Goal: Task Accomplishment & Management: Complete application form

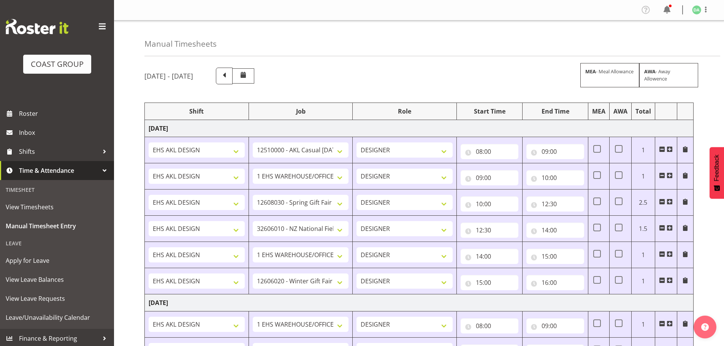
select select "8654"
select select "69"
select select "10754"
select select "10581"
select select "69"
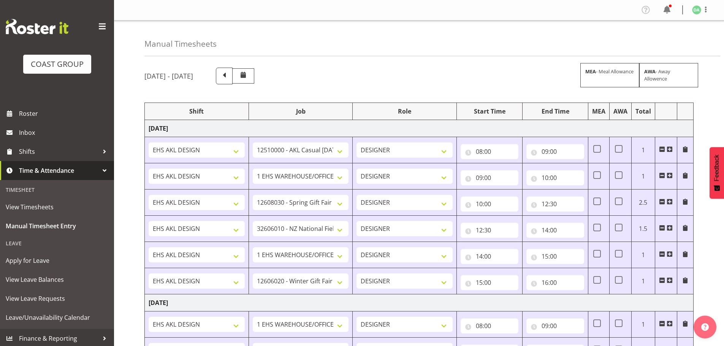
select select "10749"
select select "69"
select select "10774"
select select "10746"
select select "8934"
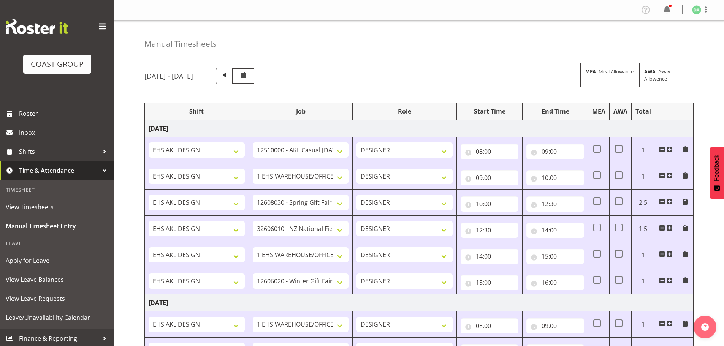
select select "10754"
select select "10744"
select select "9735"
select select "69"
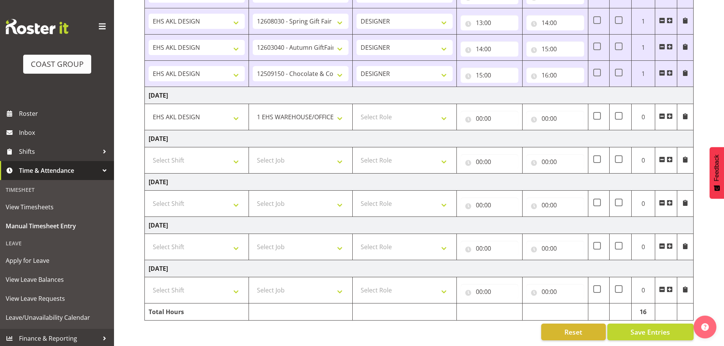
click at [668, 113] on span at bounding box center [669, 116] width 6 height 6
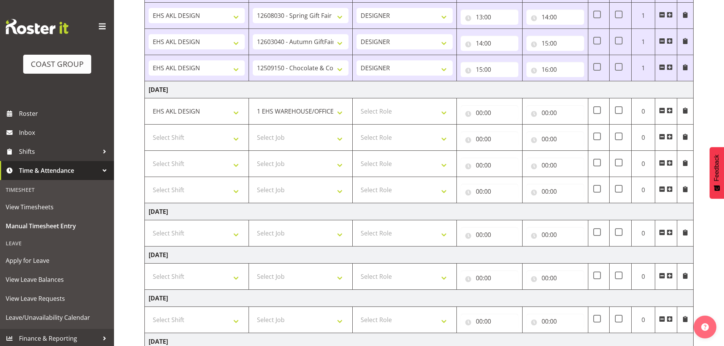
click at [668, 109] on span at bounding box center [669, 110] width 6 height 6
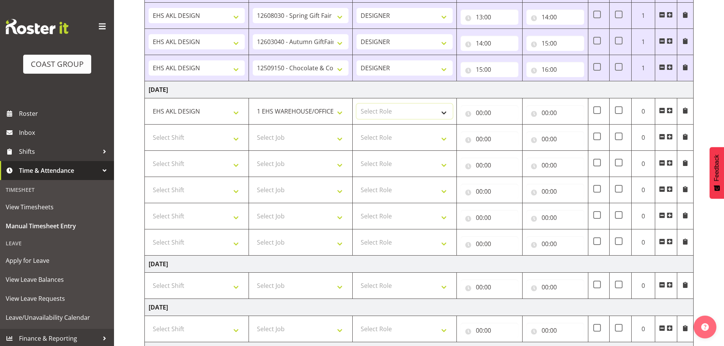
click at [376, 108] on select "Select Role DESIGNER Designer" at bounding box center [404, 111] width 96 height 15
select select "215"
click at [356, 104] on select "Select Role DESIGNER Designer" at bounding box center [404, 111] width 96 height 15
click at [488, 109] on input "00:00" at bounding box center [489, 112] width 58 height 15
click at [507, 131] on select "00 01 02 03 04 05 06 07 08 09 10 11 12 13 14 15 16 17 18 19 20 21 22 23" at bounding box center [512, 132] width 17 height 15
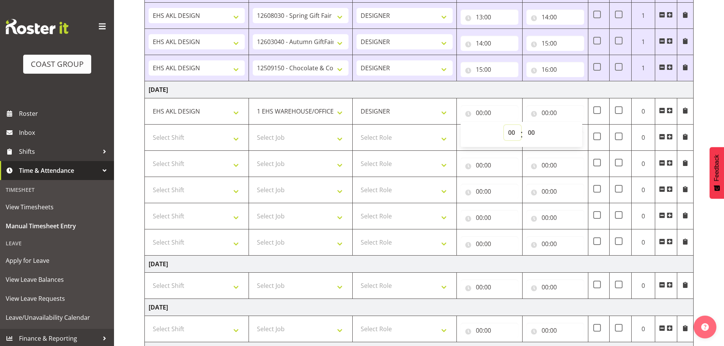
select select "7"
click at [504, 125] on select "00 01 02 03 04 05 06 07 08 09 10 11 12 13 14 15 16 17 18 19 20 21 22 23" at bounding box center [512, 132] width 17 height 15
type input "07:00"
click at [558, 110] on input "00:00" at bounding box center [555, 112] width 58 height 15
click at [579, 135] on select "00 01 02 03 04 05 06 07 08 09 10 11 12 13 14 15 16 17 18 19 20 21 22 23" at bounding box center [577, 132] width 17 height 15
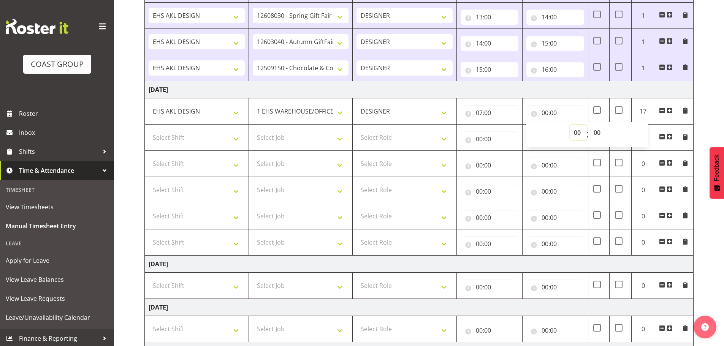
select select "8"
click at [569, 125] on select "00 01 02 03 04 05 06 07 08 09 10 11 12 13 14 15 16 17 18 19 20 21 22 23" at bounding box center [577, 132] width 17 height 15
type input "08:00"
click at [191, 141] on select "Select Shift EHS AKL DESIGN" at bounding box center [197, 137] width 96 height 15
select select "1321"
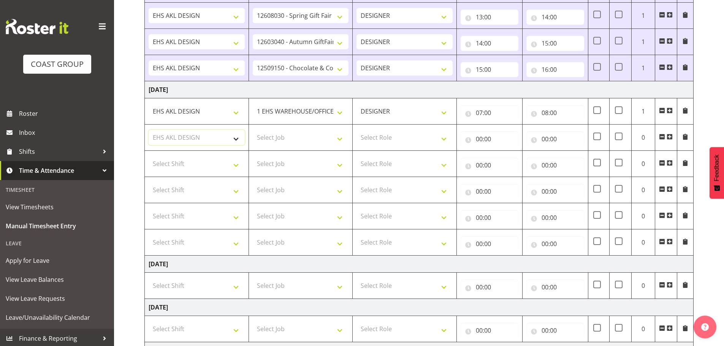
click at [149, 130] on select "Select Shift EHS AKL DESIGN" at bounding box center [197, 137] width 96 height 15
click at [314, 133] on select "Select Job 1 Carlton Events 1 [PERSON_NAME][GEOGRAPHIC_DATA] 1 [PERSON_NAME][GE…" at bounding box center [301, 137] width 96 height 15
select select "9735"
click at [253, 130] on select "Select Job 1 Carlton Events 1 [PERSON_NAME][GEOGRAPHIC_DATA] 1 [PERSON_NAME][GE…" at bounding box center [301, 137] width 96 height 15
click at [393, 138] on select "Select Role DESIGNER Designer" at bounding box center [404, 137] width 96 height 15
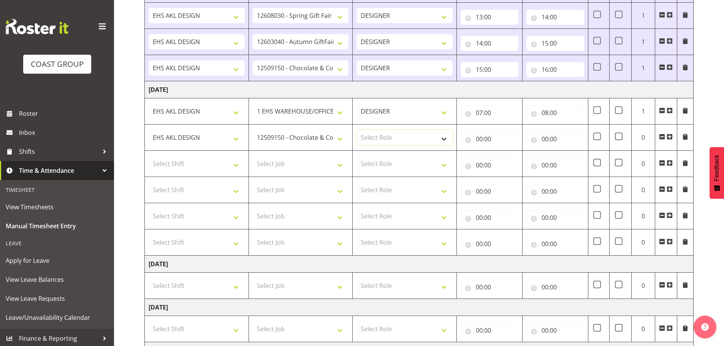
select select "215"
click at [356, 130] on select "Select Role DESIGNER Designer" at bounding box center [404, 137] width 96 height 15
drag, startPoint x: 477, startPoint y: 140, endPoint x: 483, endPoint y: 140, distance: 6.5
click at [477, 140] on input "00:00" at bounding box center [489, 138] width 58 height 15
click at [507, 158] on select "00 01 02 03 04 05 06 07 08 09 10 11 12 13 14 15 16 17 18 19 20 21 22 23" at bounding box center [512, 158] width 17 height 15
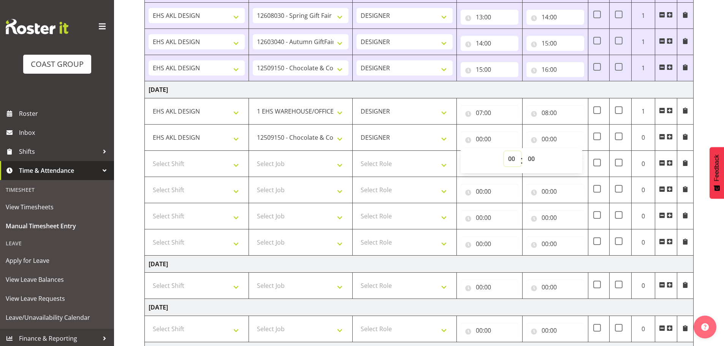
select select "8"
click at [504, 151] on select "00 01 02 03 04 05 06 07 08 09 10 11 12 13 14 15 16 17 18 19 20 21 22 23" at bounding box center [512, 158] width 17 height 15
type input "08:00"
click at [547, 135] on input "00:00" at bounding box center [555, 138] width 58 height 15
click at [588, 161] on div "00 01 02 03 04 05 06 07 08 09 10 11 12 13 14 15 16 17 18 19 20 21 22 23 24 25 2…" at bounding box center [596, 160] width 17 height 19
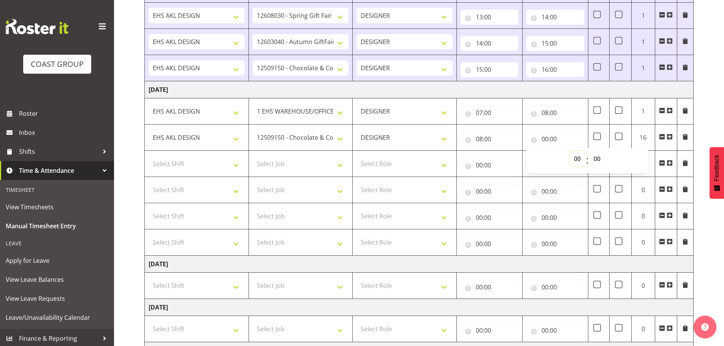
click at [578, 160] on select "00 01 02 03 04 05 06 07 08 09 10 11 12 13 14 15 16 17 18 19 20 21 22 23" at bounding box center [577, 158] width 17 height 15
select select "9"
click at [569, 151] on select "00 01 02 03 04 05 06 07 08 09 10 11 12 13 14 15 16 17 18 19 20 21 22 23" at bounding box center [577, 158] width 17 height 15
type input "09:00"
drag, startPoint x: 151, startPoint y: 173, endPoint x: 164, endPoint y: 171, distance: 13.4
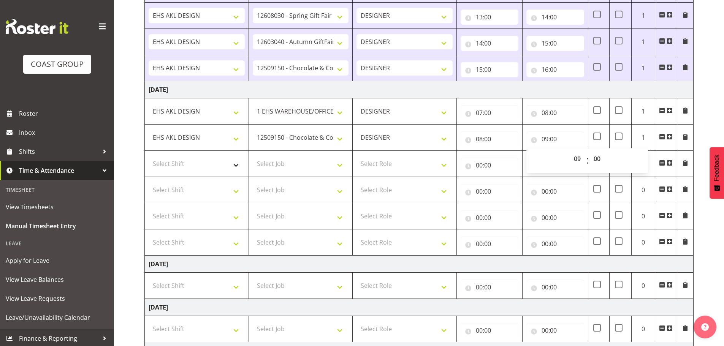
click at [151, 173] on td "Select Shift EHS AKL DESIGN" at bounding box center [197, 164] width 104 height 26
click at [178, 167] on select "Select Shift EHS AKL DESIGN" at bounding box center [197, 163] width 96 height 15
select select "1321"
click at [149, 156] on select "Select Shift EHS AKL DESIGN" at bounding box center [197, 163] width 96 height 15
click at [277, 165] on select "Select Job 1 Carlton Events 1 [PERSON_NAME][GEOGRAPHIC_DATA] 1 [PERSON_NAME][GE…" at bounding box center [301, 163] width 96 height 15
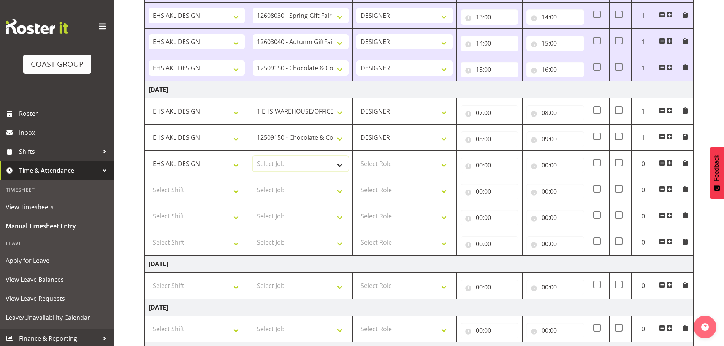
select select "9296"
click at [253, 156] on select "Select Job 1 Carlton Events 1 [PERSON_NAME][GEOGRAPHIC_DATA] 1 [PERSON_NAME][GE…" at bounding box center [301, 163] width 96 height 15
click at [437, 162] on select "Select Role DESIGNER Designer" at bounding box center [404, 163] width 96 height 15
select select "215"
click at [356, 156] on select "Select Role DESIGNER Designer" at bounding box center [404, 163] width 96 height 15
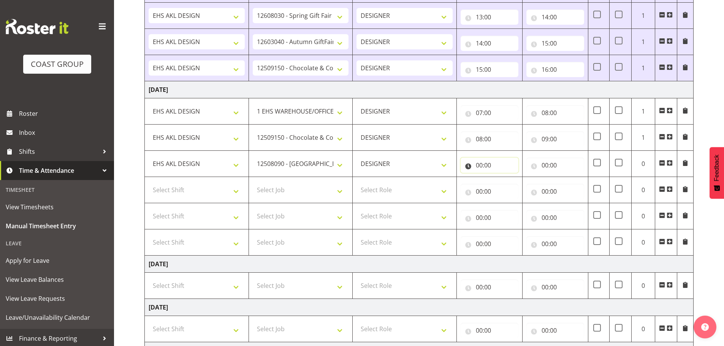
click at [478, 171] on input "00:00" at bounding box center [489, 165] width 58 height 15
click at [504, 183] on select "00 01 02 03 04 05 06 07 08 09 10 11 12 13 14 15 16 17 18 19 20 21 22 23" at bounding box center [512, 184] width 17 height 15
select select "9"
click at [504, 177] on select "00 01 02 03 04 05 06 07 08 09 10 11 12 13 14 15 16 17 18 19 20 21 22 23" at bounding box center [512, 184] width 17 height 15
type input "09:00"
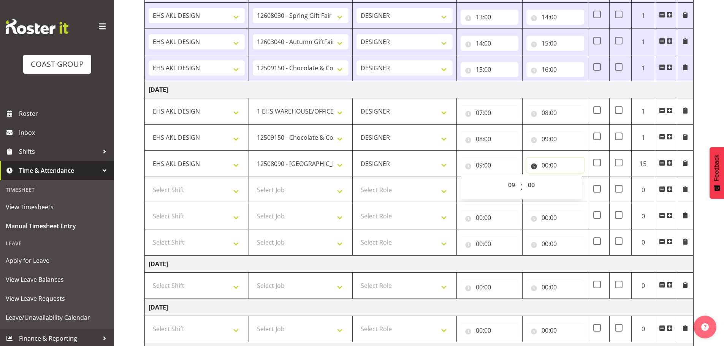
click at [547, 164] on input "00:00" at bounding box center [555, 165] width 58 height 15
drag, startPoint x: 577, startPoint y: 185, endPoint x: 577, endPoint y: 178, distance: 6.8
click at [577, 185] on select "00 01 02 03 04 05 06 07 08 09 10 11 12 13 14 15 16 17 18 19 20 21 22 23" at bounding box center [577, 184] width 17 height 15
select select "9"
click at [569, 177] on select "00 01 02 03 04 05 06 07 08 09 10 11 12 13 14 15 16 17 18 19 20 21 22 23" at bounding box center [577, 184] width 17 height 15
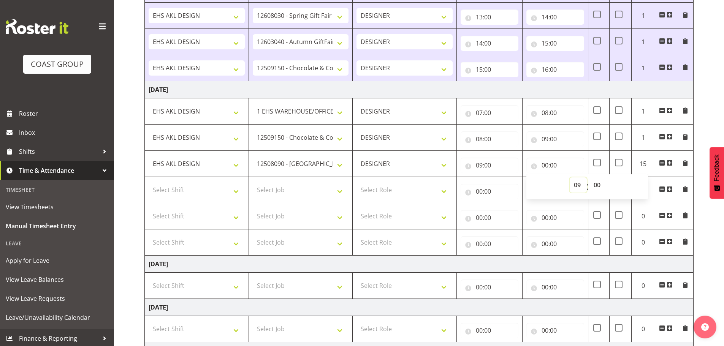
type input "09:00"
click at [599, 182] on select "00 01 02 03 04 05 06 07 08 09 10 11 12 13 14 15 16 17 18 19 20 21 22 23 24 25 2…" at bounding box center [597, 184] width 17 height 15
select select "45"
click at [589, 177] on select "00 01 02 03 04 05 06 07 08 09 10 11 12 13 14 15 16 17 18 19 20 21 22 23 24 25 2…" at bounding box center [597, 184] width 17 height 15
type input "09:45"
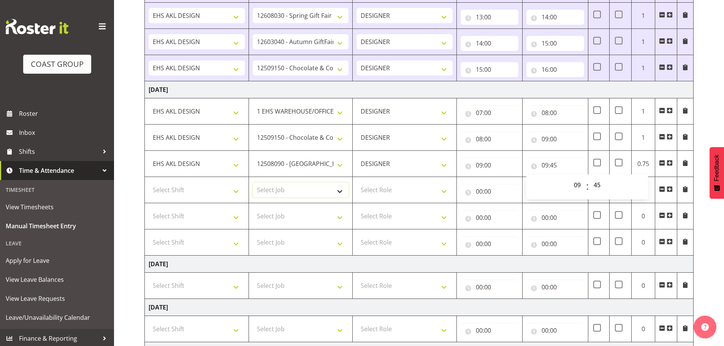
click at [305, 189] on select "Select Job 1 Carlton Events 1 [PERSON_NAME][GEOGRAPHIC_DATA] 1 [PERSON_NAME][GE…" at bounding box center [301, 189] width 96 height 15
select select "9023"
click at [253, 182] on select "Select Job 1 Carlton Events 1 [PERSON_NAME][GEOGRAPHIC_DATA] 1 [PERSON_NAME][GE…" at bounding box center [301, 189] width 96 height 15
drag, startPoint x: 207, startPoint y: 193, endPoint x: 207, endPoint y: 197, distance: 3.9
click at [207, 193] on select "Select Shift EHS AKL DESIGN" at bounding box center [197, 189] width 96 height 15
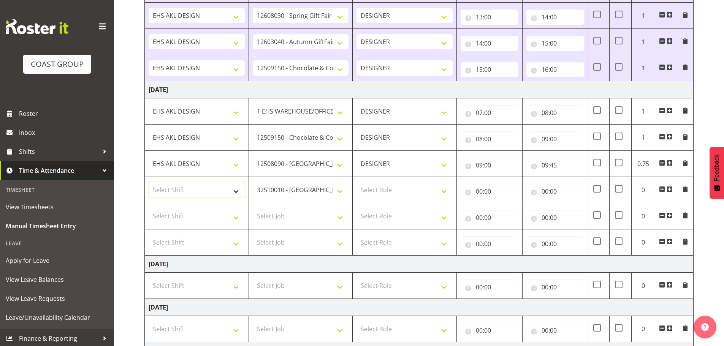
select select "1321"
click at [149, 182] on select "Select Shift EHS AKL DESIGN" at bounding box center [197, 189] width 96 height 15
click at [391, 198] on td "Select Role DESIGNER Designer" at bounding box center [404, 190] width 104 height 26
click at [404, 191] on select "Select Role DESIGNER Designer" at bounding box center [404, 189] width 96 height 15
select select "215"
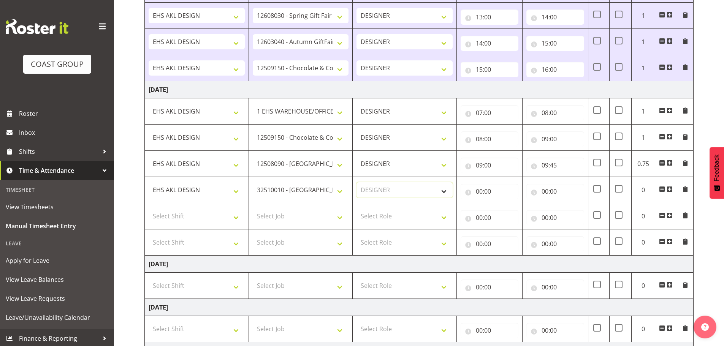
click at [356, 182] on select "Select Role DESIGNER Designer" at bounding box center [404, 189] width 96 height 15
click at [474, 193] on input "00:00" at bounding box center [489, 191] width 58 height 15
drag, startPoint x: 511, startPoint y: 212, endPoint x: 512, endPoint y: 205, distance: 6.2
click at [512, 212] on select "00 01 02 03 04 05 06 07 08 09 10 11 12 13 14 15 16 17 18 19 20 21 22 23" at bounding box center [512, 211] width 17 height 15
select select "9"
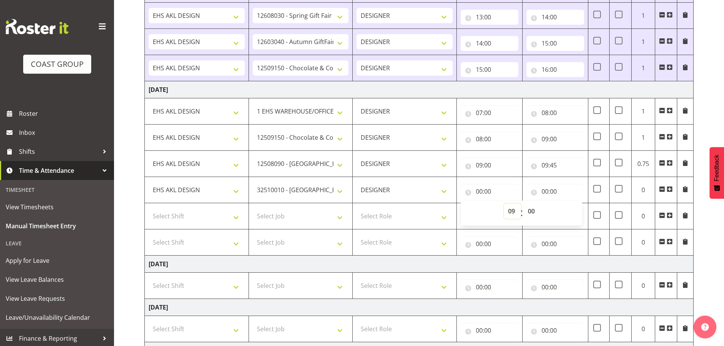
click at [504, 204] on select "00 01 02 03 04 05 06 07 08 09 10 11 12 13 14 15 16 17 18 19 20 21 22 23" at bounding box center [512, 211] width 17 height 15
type input "09:00"
click at [529, 211] on select "00 01 02 03 04 05 06 07 08 09 10 11 12 13 14 15 16 17 18 19 20 21 22 23 24 25 2…" at bounding box center [531, 211] width 17 height 15
select select "45"
click at [523, 204] on select "00 01 02 03 04 05 06 07 08 09 10 11 12 13 14 15 16 17 18 19 20 21 22 23 24 25 2…" at bounding box center [531, 211] width 17 height 15
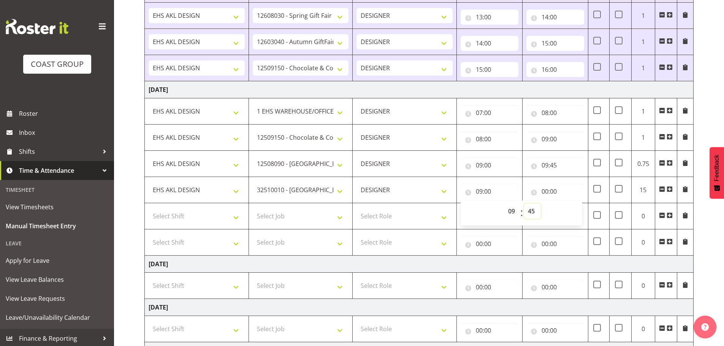
type input "09:45"
click at [550, 190] on input "00:00" at bounding box center [555, 191] width 58 height 15
click at [577, 211] on select "00 01 02 03 04 05 06 07 08 09 10 11 12 13 14 15 16 17 18 19 20 21 22 23" at bounding box center [577, 211] width 17 height 15
select select "10"
click at [569, 204] on select "00 01 02 03 04 05 06 07 08 09 10 11 12 13 14 15 16 17 18 19 20 21 22 23" at bounding box center [577, 211] width 17 height 15
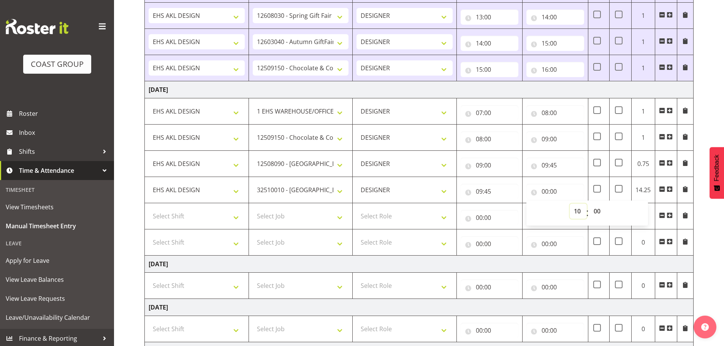
type input "10:00"
click at [595, 213] on select "00 01 02 03 04 05 06 07 08 09 10 11 12 13 14 15 16 17 18 19 20 21 22 23 24 25 2…" at bounding box center [597, 211] width 17 height 15
select select "15"
click at [589, 204] on select "00 01 02 03 04 05 06 07 08 09 10 11 12 13 14 15 16 17 18 19 20 21 22 23 24 25 2…" at bounding box center [597, 211] width 17 height 15
type input "10:15"
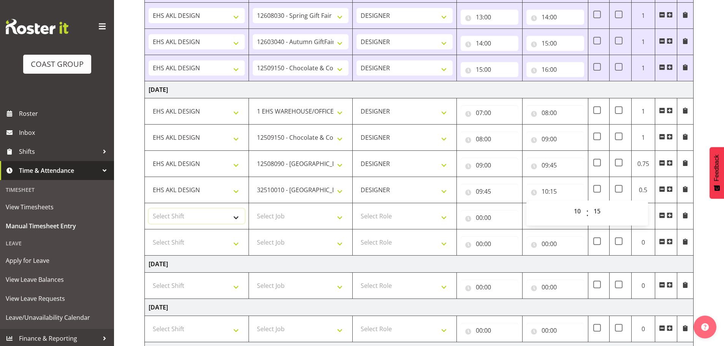
drag, startPoint x: 213, startPoint y: 216, endPoint x: 212, endPoint y: 221, distance: 4.6
click at [213, 216] on select "Select Shift EHS AKL DESIGN" at bounding box center [197, 216] width 96 height 15
select select "1321"
click at [149, 209] on select "Select Shift EHS AKL DESIGN" at bounding box center [197, 216] width 96 height 15
click at [289, 215] on select "Select Job 1 Carlton Events 1 [PERSON_NAME][GEOGRAPHIC_DATA] 1 [PERSON_NAME][GE…" at bounding box center [301, 216] width 96 height 15
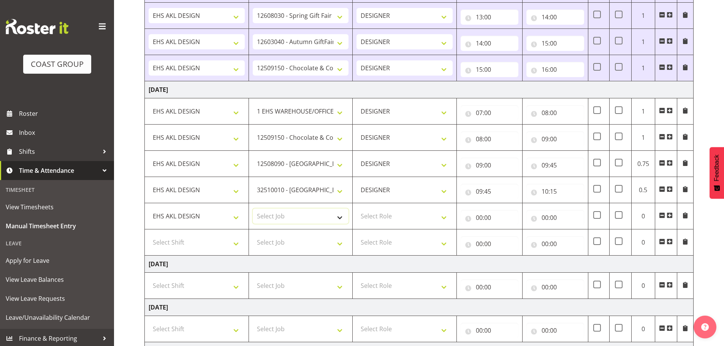
select select "69"
click at [253, 209] on select "Select Job 1 Carlton Events 1 [PERSON_NAME][GEOGRAPHIC_DATA] 1 [PERSON_NAME][GE…" at bounding box center [301, 216] width 96 height 15
click at [373, 216] on select "Select Role DESIGNER Designer" at bounding box center [404, 216] width 96 height 15
select select "215"
click at [356, 209] on select "Select Role DESIGNER Designer" at bounding box center [404, 216] width 96 height 15
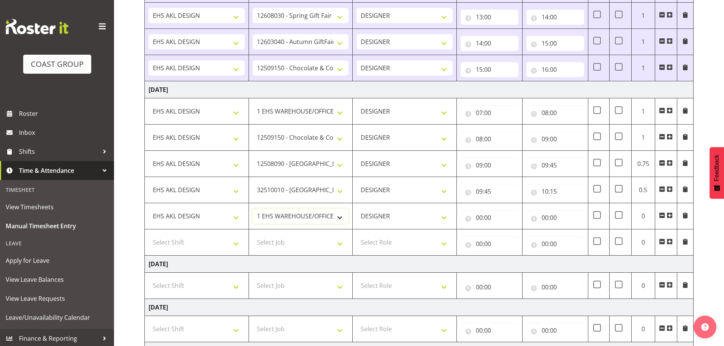
click at [335, 222] on select "1 Carlton Events 1 [PERSON_NAME] 1 [PERSON_NAME][GEOGRAPHIC_DATA] 1 EHS WAREHOU…" at bounding box center [301, 216] width 96 height 15
select select "3040"
click at [253, 209] on select "1 Carlton Events 1 [PERSON_NAME] 1 [PERSON_NAME][GEOGRAPHIC_DATA] 1 EHS WAREHOU…" at bounding box center [301, 216] width 96 height 15
click at [490, 218] on input "00:00" at bounding box center [489, 217] width 58 height 15
click at [504, 233] on select "00 01 02 03 04 05 06 07 08 09 10 11 12 13 14 15 16 17 18 19 20 21 22 23" at bounding box center [512, 237] width 17 height 15
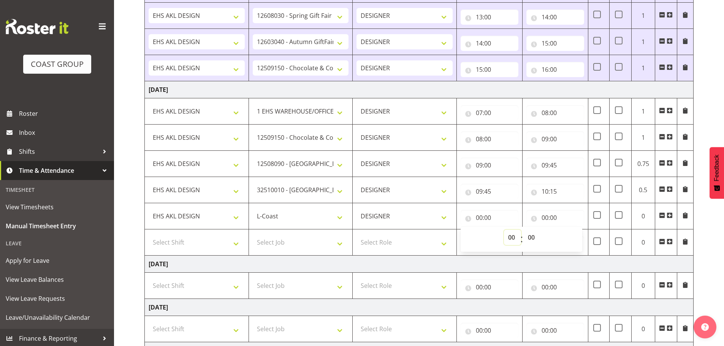
select select "10"
click at [504, 230] on select "00 01 02 03 04 05 06 07 08 09 10 11 12 13 14 15 16 17 18 19 20 21 22 23" at bounding box center [512, 237] width 17 height 15
type input "10:00"
drag, startPoint x: 532, startPoint y: 240, endPoint x: 532, endPoint y: 233, distance: 7.6
click at [532, 240] on select "00 01 02 03 04 05 06 07 08 09 10 11 12 13 14 15 16 17 18 19 20 21 22 23 24 25 2…" at bounding box center [531, 237] width 17 height 15
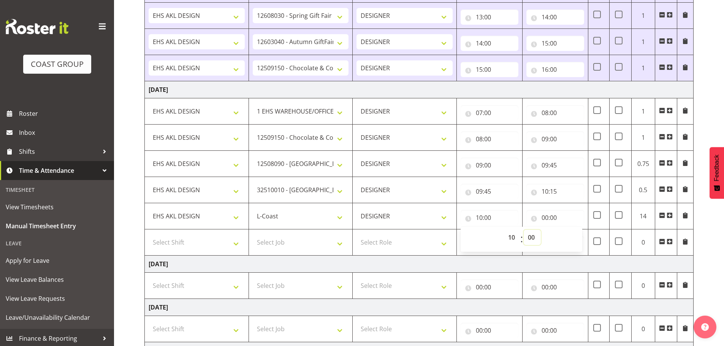
select select "15"
click at [523, 230] on select "00 01 02 03 04 05 06 07 08 09 10 11 12 13 14 15 16 17 18 19 20 21 22 23 24 25 2…" at bounding box center [531, 237] width 17 height 15
type input "10:15"
click at [551, 223] on input "00:00" at bounding box center [555, 217] width 58 height 15
click at [566, 232] on div "00 01 02 03 04 05 06 07 08 09 10 11 12 13 14 15 16 17 18 19 20 21 22 23 : 00 01…" at bounding box center [587, 239] width 122 height 19
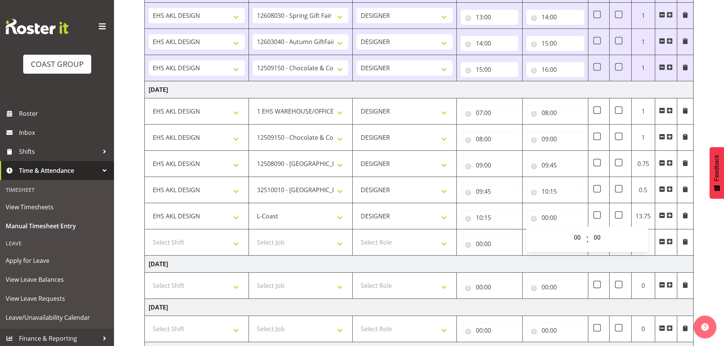
click at [576, 226] on div "00 01 02 03 04 05 06 07 08 09 10 11 12 13 14 15 16 17 18 19 20 21 22 23 : 00 01…" at bounding box center [587, 238] width 122 height 27
click at [576, 234] on select "00 01 02 03 04 05 06 07 08 09 10 11 12 13 14 15 16 17 18 19 20 21 22 23" at bounding box center [577, 237] width 17 height 15
select select "13"
click at [569, 230] on select "00 01 02 03 04 05 06 07 08 09 10 11 12 13 14 15 16 17 18 19 20 21 22 23" at bounding box center [577, 237] width 17 height 15
type input "13:00"
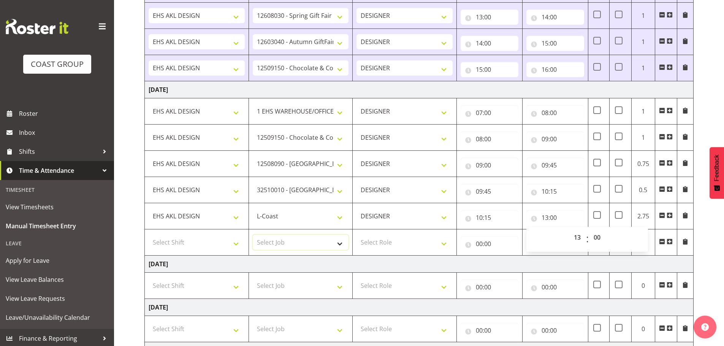
click at [298, 245] on select "Select Job 1 Carlton Events 1 [PERSON_NAME][GEOGRAPHIC_DATA] 1 [PERSON_NAME][GE…" at bounding box center [301, 242] width 96 height 15
select select "10750"
click at [253, 235] on select "Select Job 1 Carlton Events 1 [PERSON_NAME][GEOGRAPHIC_DATA] 1 [PERSON_NAME][GE…" at bounding box center [301, 242] width 96 height 15
click at [204, 245] on select "Select Shift EHS AKL DESIGN" at bounding box center [197, 242] width 96 height 15
select select "1321"
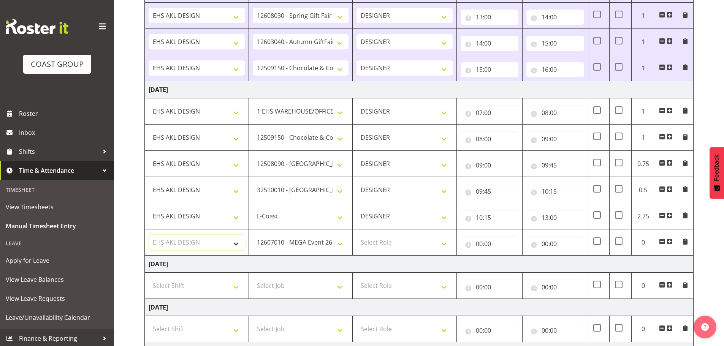
click at [149, 235] on select "Select Shift EHS AKL DESIGN" at bounding box center [197, 242] width 96 height 15
click at [422, 246] on select "Select Role DESIGNER Designer" at bounding box center [404, 242] width 96 height 15
select select "215"
click at [356, 235] on select "Select Role DESIGNER Designer" at bounding box center [404, 242] width 96 height 15
click at [487, 246] on input "00:00" at bounding box center [489, 243] width 58 height 15
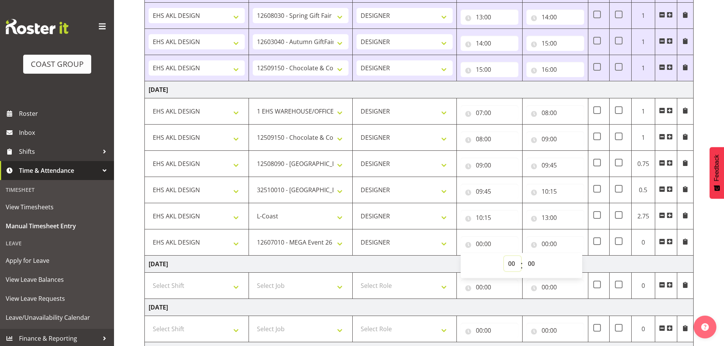
drag, startPoint x: 512, startPoint y: 260, endPoint x: 513, endPoint y: 256, distance: 3.8
click at [513, 260] on select "00 01 02 03 04 05 06 07 08 09 10 11 12 13 14 15 16 17 18 19 20 21 22 23" at bounding box center [512, 263] width 17 height 15
select select "13"
click at [504, 256] on select "00 01 02 03 04 05 06 07 08 09 10 11 12 13 14 15 16 17 18 19 20 21 22 23" at bounding box center [512, 263] width 17 height 15
type input "13:00"
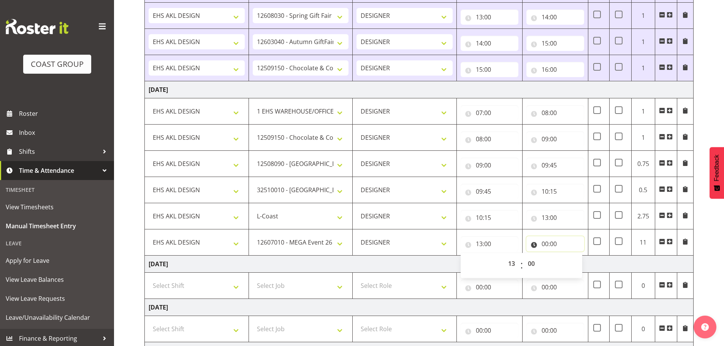
click at [549, 243] on input "00:00" at bounding box center [555, 243] width 58 height 15
click at [572, 263] on select "00 01 02 03 04 05 06 07 08 09 10 11 12 13 14 15 16 17 18 19 20 21 22 23" at bounding box center [577, 263] width 17 height 15
select select "14"
click at [569, 256] on select "00 01 02 03 04 05 06 07 08 09 10 11 12 13 14 15 16 17 18 19 20 21 22 23" at bounding box center [577, 263] width 17 height 15
type input "14:00"
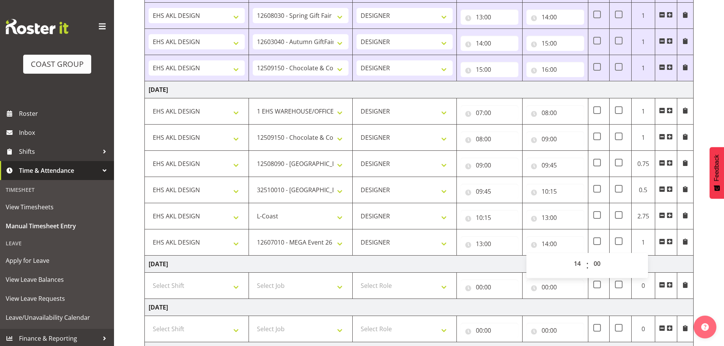
click at [670, 242] on span at bounding box center [669, 242] width 6 height 6
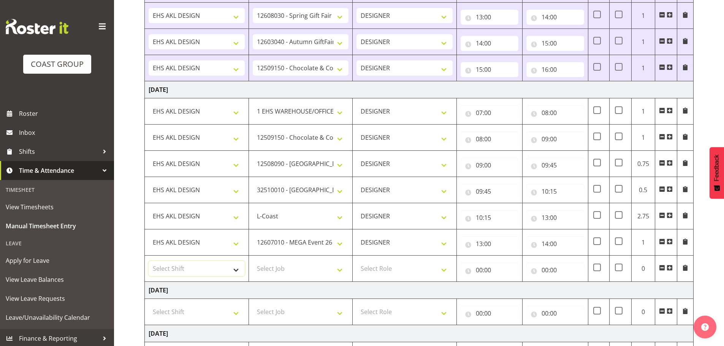
click at [225, 269] on select "Select Shift EHS AKL DESIGN" at bounding box center [197, 268] width 96 height 15
select select "1321"
click at [149, 261] on select "Select Shift EHS AKL DESIGN" at bounding box center [197, 268] width 96 height 15
click at [300, 268] on select "Select Job 1 Carlton Events 1 [PERSON_NAME][GEOGRAPHIC_DATA] 1 [PERSON_NAME][GE…" at bounding box center [301, 268] width 96 height 15
select select "10489"
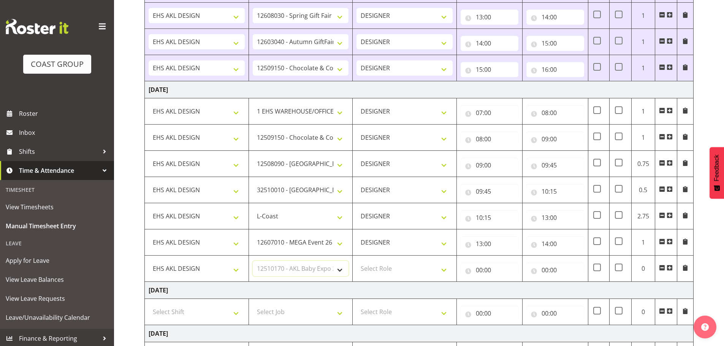
click at [253, 261] on select "Select Job 1 Carlton Events 1 [PERSON_NAME][GEOGRAPHIC_DATA] 1 [PERSON_NAME][GE…" at bounding box center [301, 268] width 96 height 15
click at [376, 270] on select "Select Role DESIGNER Designer" at bounding box center [404, 268] width 96 height 15
select select "215"
click at [356, 261] on select "Select Role DESIGNER Designer" at bounding box center [404, 268] width 96 height 15
click at [506, 273] on input "00:00" at bounding box center [489, 269] width 58 height 15
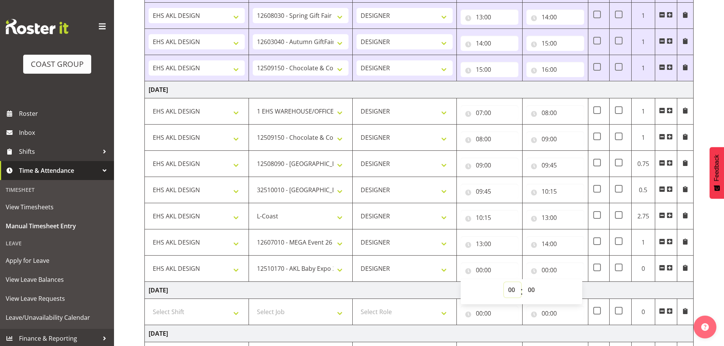
click at [517, 288] on select "00 01 02 03 04 05 06 07 08 09 10 11 12 13 14 15 16 17 18 19 20 21 22 23" at bounding box center [512, 289] width 17 height 15
select select "14"
click at [504, 282] on select "00 01 02 03 04 05 06 07 08 09 10 11 12 13 14 15 16 17 18 19 20 21 22 23" at bounding box center [512, 289] width 17 height 15
type input "14:00"
click at [558, 271] on input "00:00" at bounding box center [555, 269] width 58 height 15
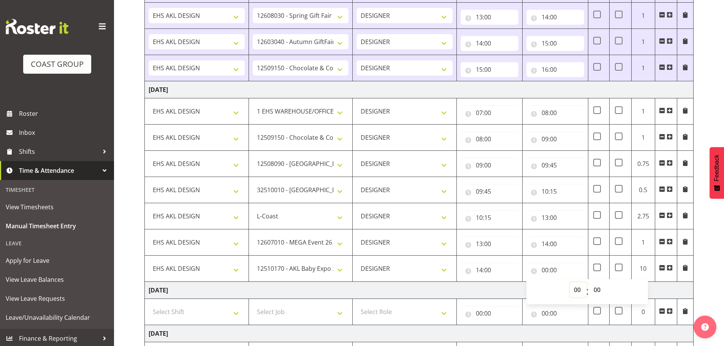
drag, startPoint x: 573, startPoint y: 290, endPoint x: 575, endPoint y: 283, distance: 7.9
click at [573, 290] on select "00 01 02 03 04 05 06 07 08 09 10 11 12 13 14 15 16 17 18 19 20 21 22 23" at bounding box center [577, 289] width 17 height 15
select select "15"
click at [569, 282] on select "00 01 02 03 04 05 06 07 08 09 10 11 12 13 14 15 16 17 18 19 20 21 22 23" at bounding box center [577, 289] width 17 height 15
type input "15:00"
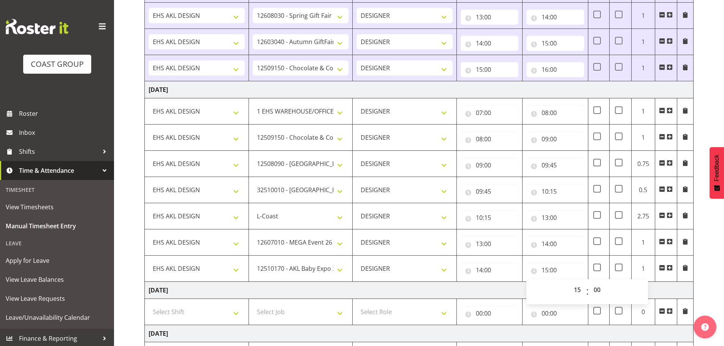
click at [714, 256] on div "[DATE] - [DATE] MEA - Meal Allowance AWA - Away Allowence Shift Job Role Start …" at bounding box center [433, 72] width 579 height 849
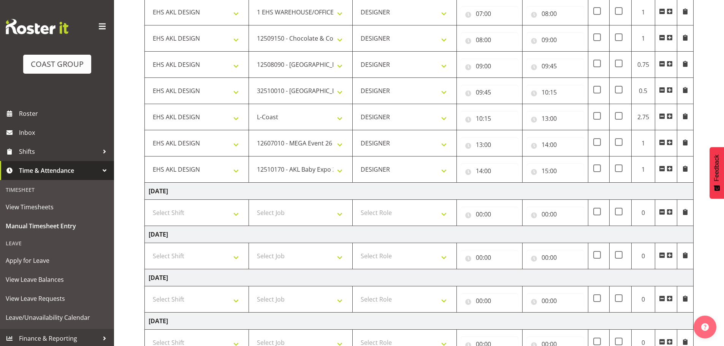
scroll to position [571, 0]
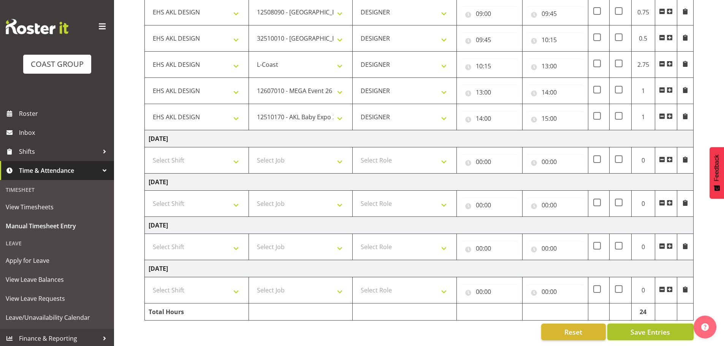
click at [651, 327] on span "Save Entries" at bounding box center [649, 332] width 39 height 10
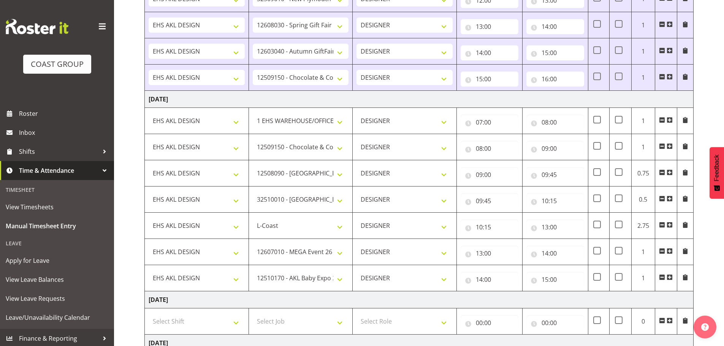
scroll to position [381, 0]
